Goal: Task Accomplishment & Management: Complete application form

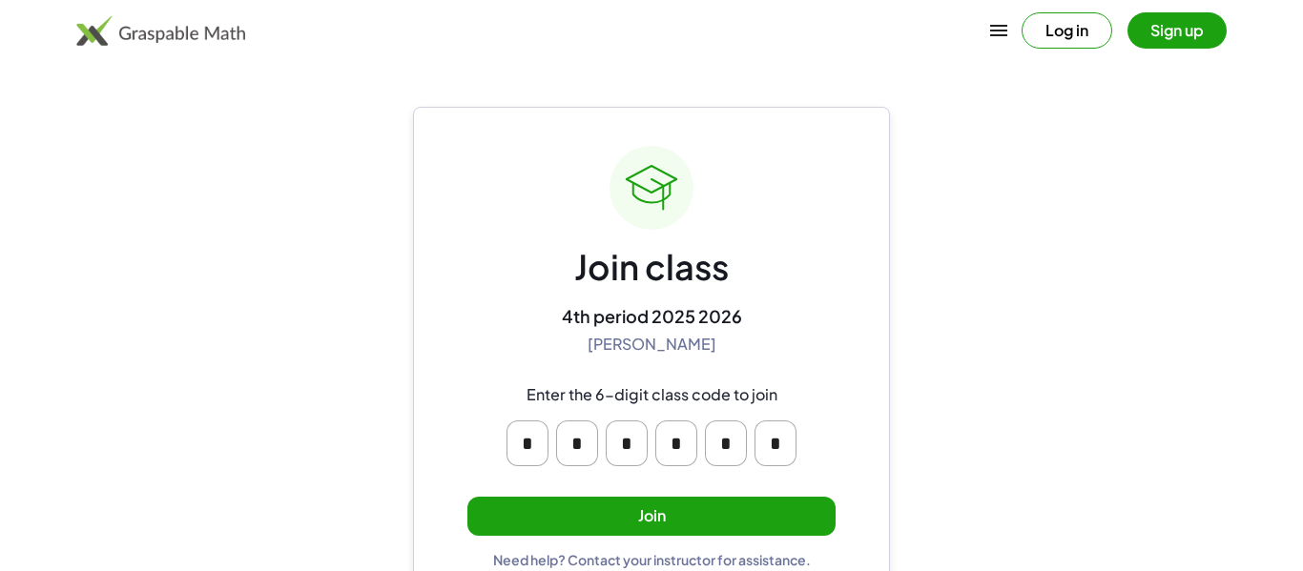
click at [522, 425] on input "*" at bounding box center [527, 444] width 42 height 46
type input "*"
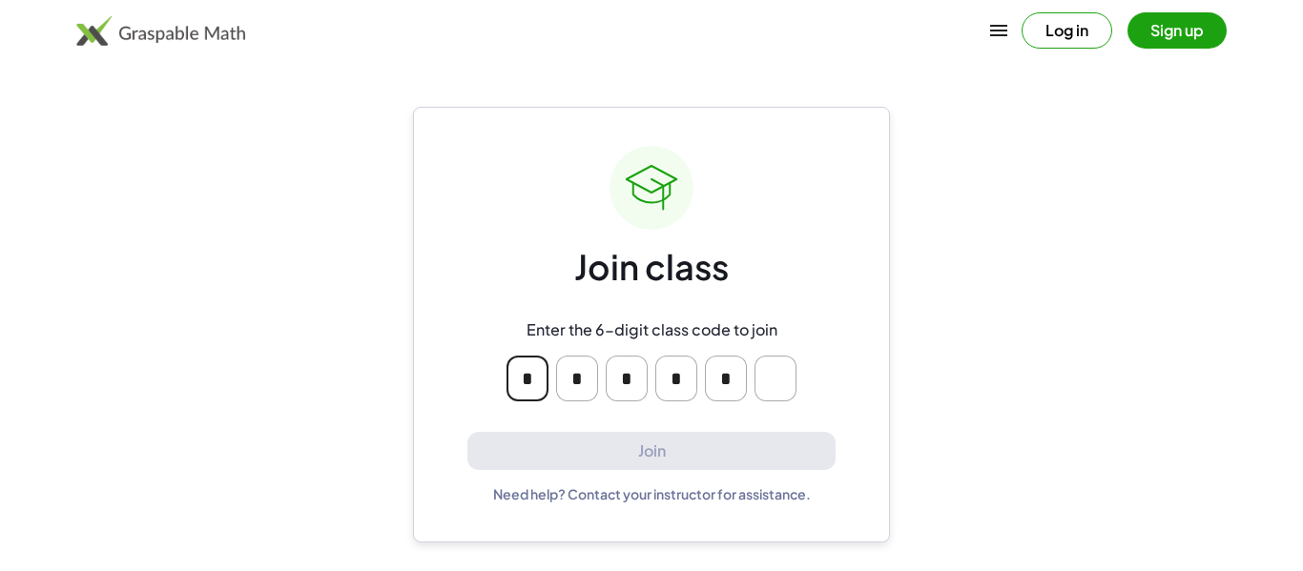
type input "*"
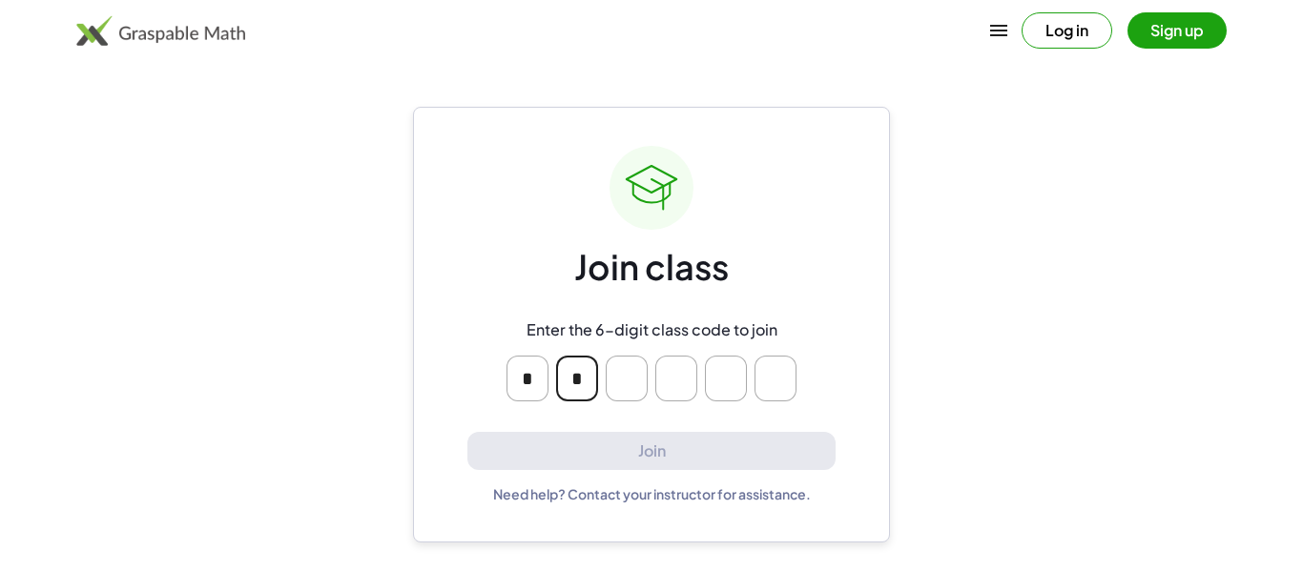
type input "*"
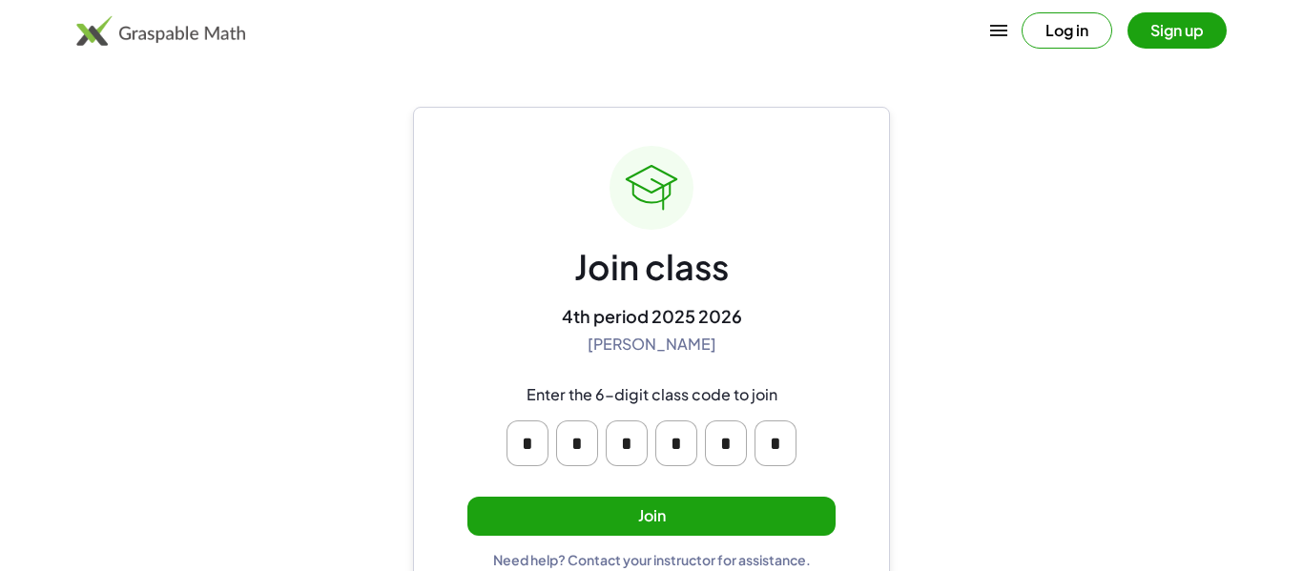
click at [665, 513] on button "Join" at bounding box center [651, 516] width 368 height 39
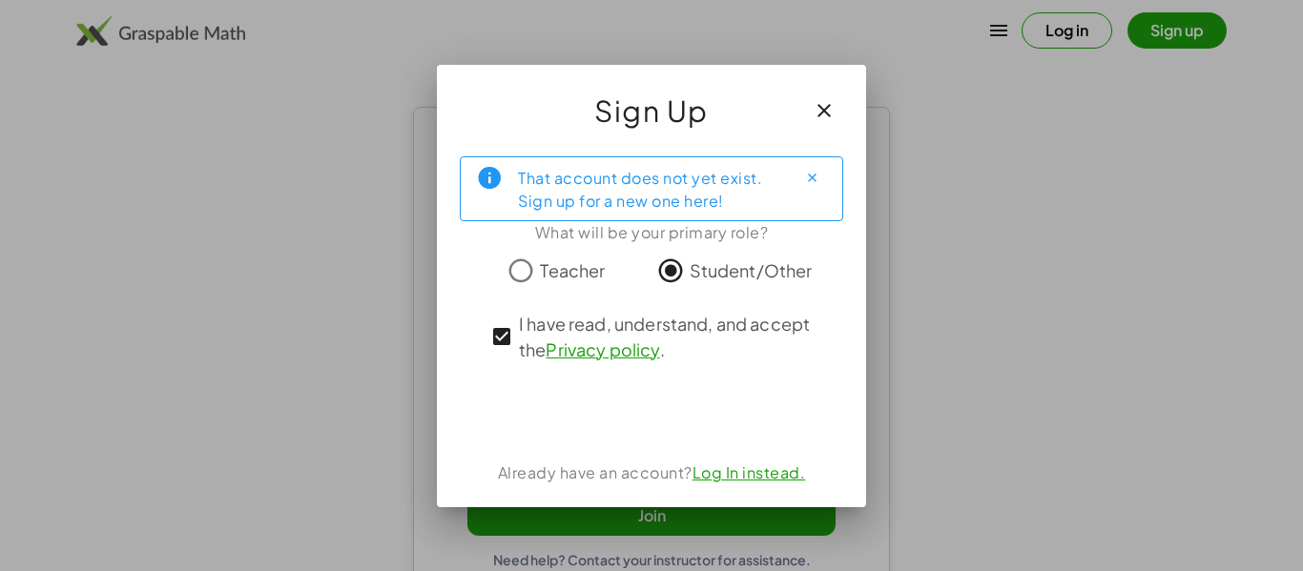
click at [497, 411] on div at bounding box center [651, 412] width 383 height 38
